Goal: Communication & Community: Answer question/provide support

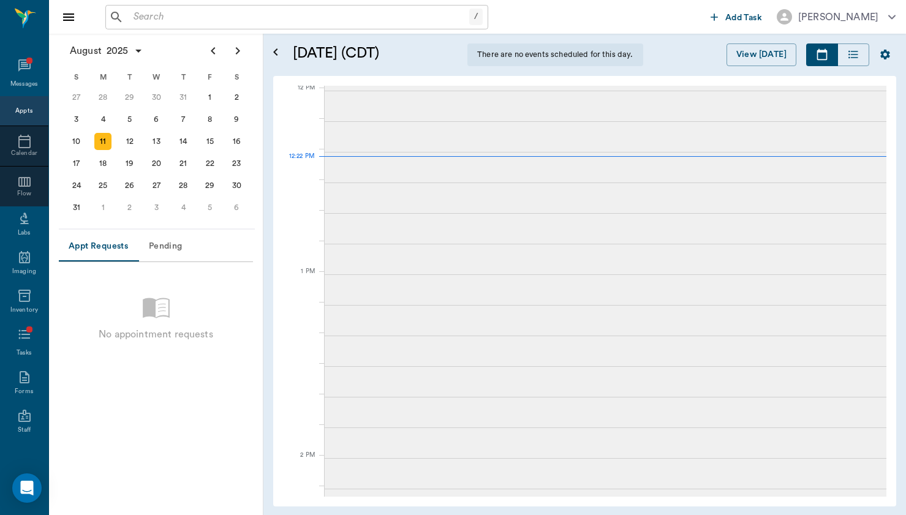
scroll to position [738, 0]
click at [38, 56] on div "Messages" at bounding box center [24, 74] width 48 height 43
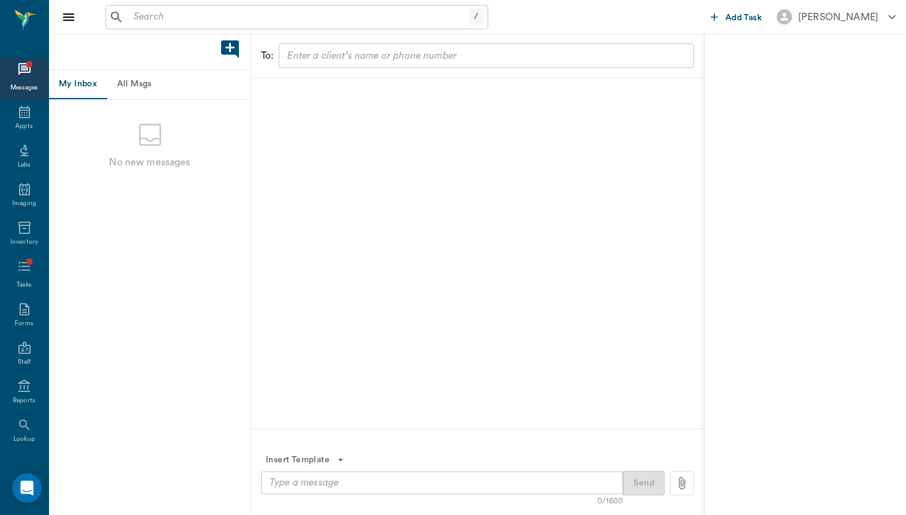
click at [150, 83] on button "All Msgs" at bounding box center [134, 84] width 55 height 29
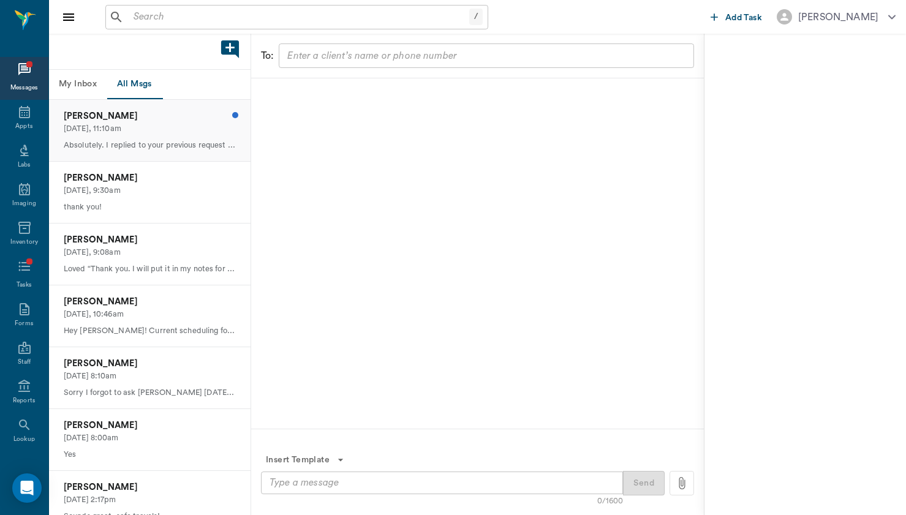
click at [151, 113] on p "[PERSON_NAME]" at bounding box center [150, 116] width 172 height 13
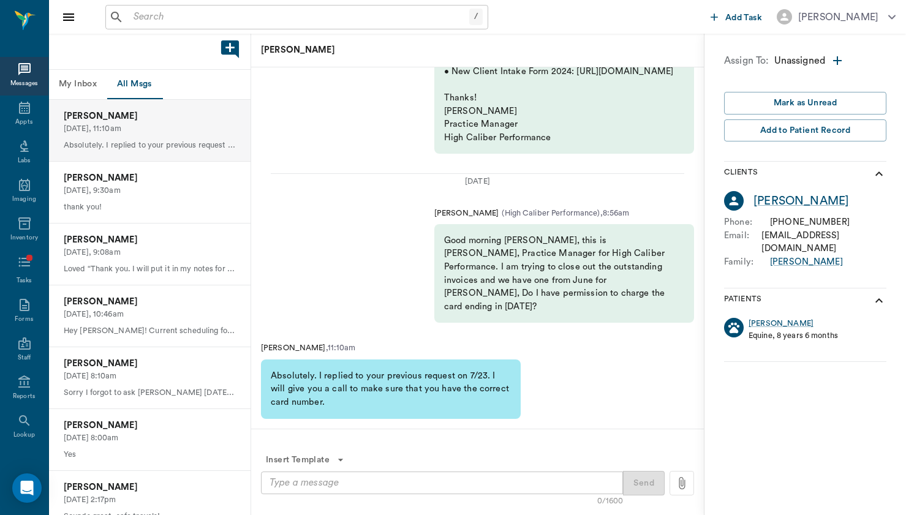
click at [491, 484] on textarea at bounding box center [441, 483] width 345 height 14
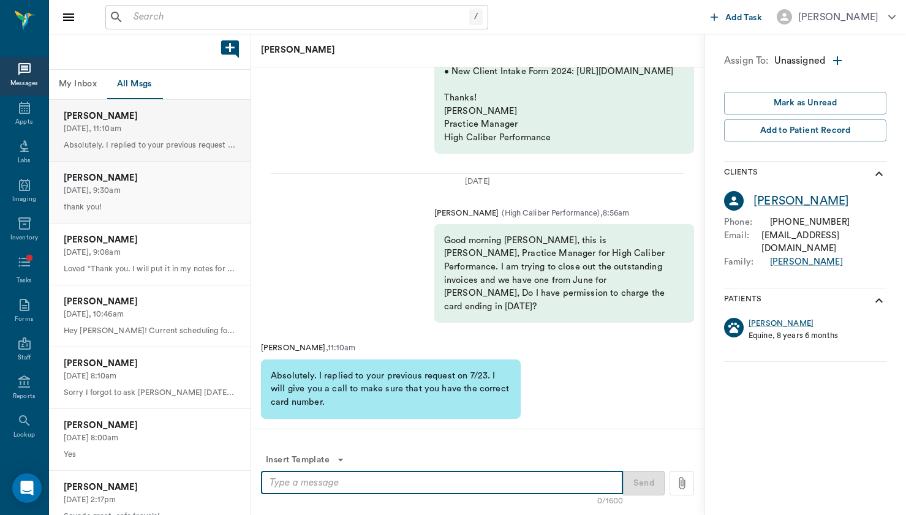
click at [170, 201] on p "thank you!" at bounding box center [150, 207] width 172 height 12
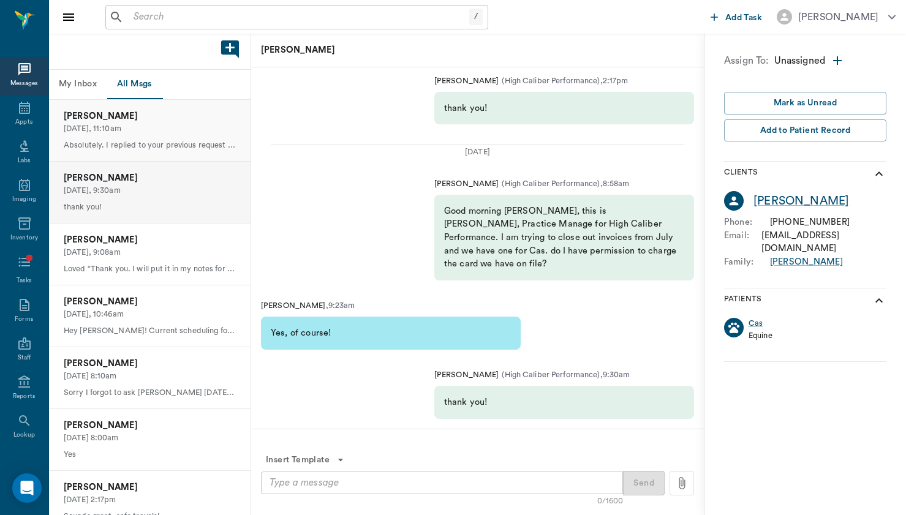
click at [166, 135] on div "[PERSON_NAME] [DATE], 11:10am Absolutely. I replied to your previous request on…" at bounding box center [149, 130] width 201 height 61
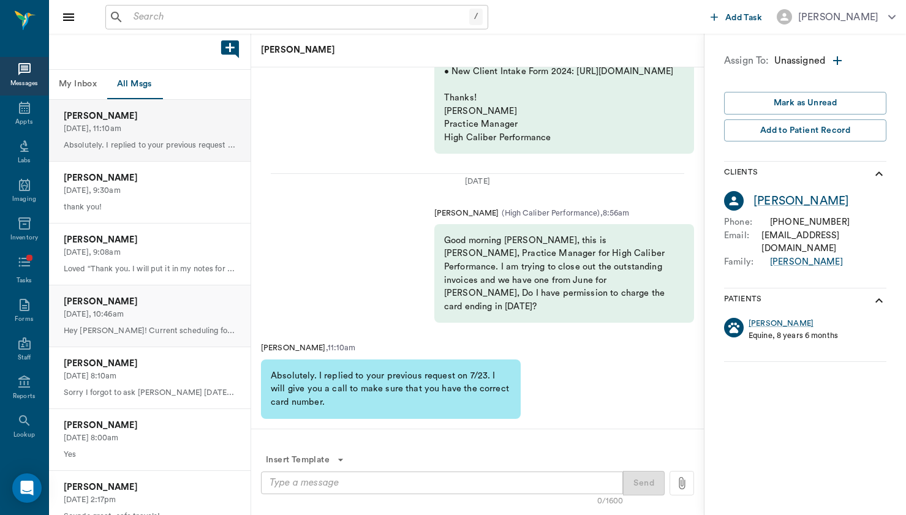
click at [98, 309] on p "[DATE], 10:46am" at bounding box center [150, 315] width 172 height 12
